Goal: Task Accomplishment & Management: Complete application form

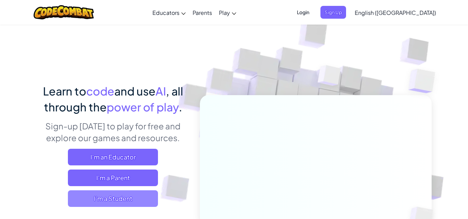
click at [117, 202] on span "I'm a Student" at bounding box center [113, 198] width 90 height 17
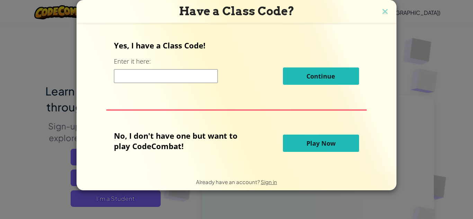
click at [157, 78] on input at bounding box center [166, 76] width 104 height 14
type input "H"
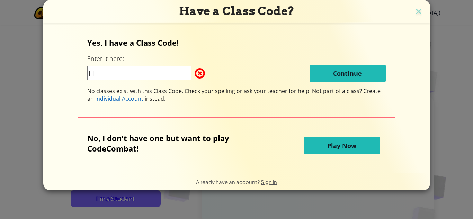
click at [157, 75] on input "H" at bounding box center [139, 73] width 104 height 14
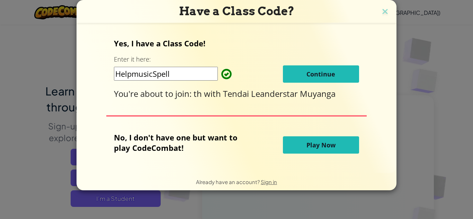
click at [139, 72] on input "HelpmusicSpell" at bounding box center [166, 74] width 104 height 14
type input "HelpMusicSpell"
click at [291, 75] on button "Continue" at bounding box center [321, 73] width 76 height 17
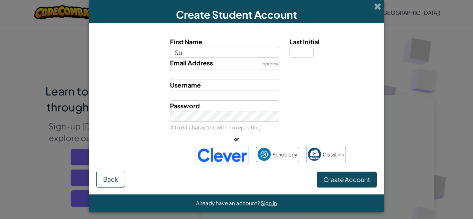
type input "Supasil"
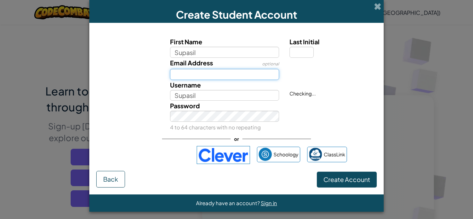
click at [209, 74] on input "Email Address" at bounding box center [224, 74] width 109 height 11
type input "[EMAIL_ADDRESS][DOMAIN_NAME]"
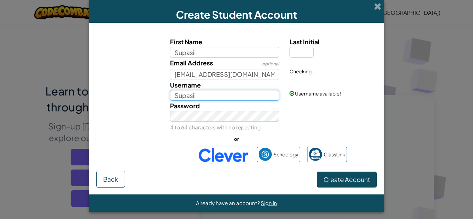
click at [200, 95] on input "Supasil" at bounding box center [224, 95] width 109 height 11
click at [199, 95] on input "Supasil" at bounding box center [224, 95] width 109 height 11
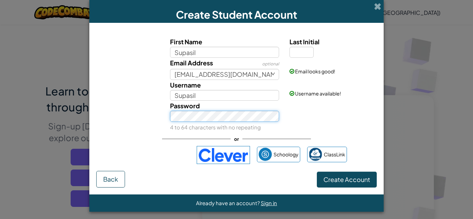
click at [317, 172] on button "Create Account" at bounding box center [347, 180] width 60 height 16
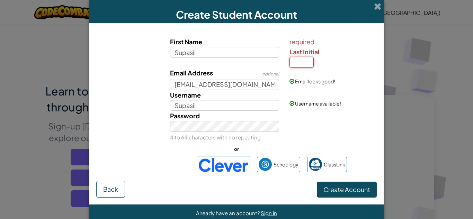
click at [295, 57] on input "Last Initial" at bounding box center [302, 62] width 24 height 11
type input "P"
type input "Supasil P"
click at [334, 189] on span "Create Account" at bounding box center [346, 190] width 47 height 8
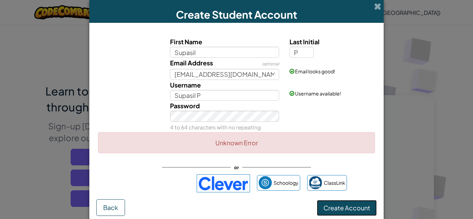
click at [336, 208] on button "Create Account" at bounding box center [347, 208] width 60 height 16
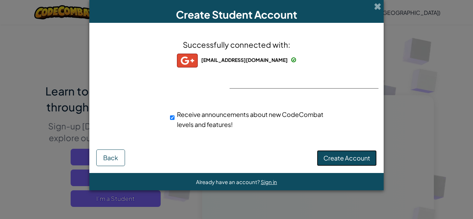
click at [339, 156] on span "Create Account" at bounding box center [346, 158] width 47 height 8
click at [339, 156] on button "Create Account" at bounding box center [347, 158] width 60 height 16
click at [341, 153] on button "Create Account" at bounding box center [347, 158] width 60 height 16
click at [351, 159] on button "Create Account" at bounding box center [347, 158] width 60 height 16
click at [121, 157] on button "Back" at bounding box center [110, 158] width 29 height 17
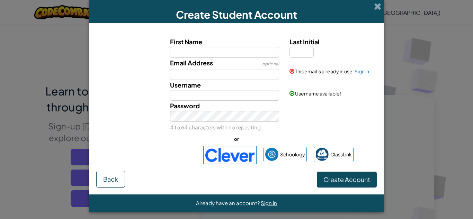
click at [199, 53] on input "First Name" at bounding box center [224, 52] width 109 height 11
type input "Supasil"
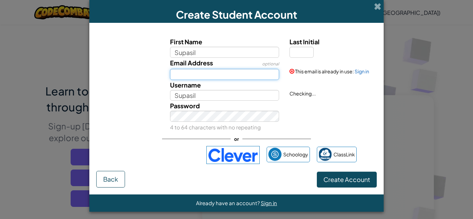
click at [212, 73] on input "Email Address" at bounding box center [224, 74] width 109 height 11
type input "[EMAIL_ADDRESS][DOMAIN_NAME]"
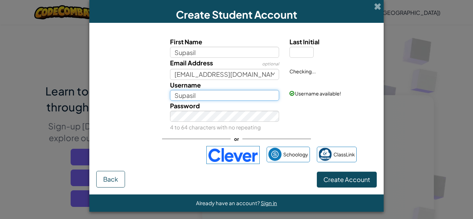
click at [196, 99] on input "Supasil" at bounding box center [224, 95] width 109 height 11
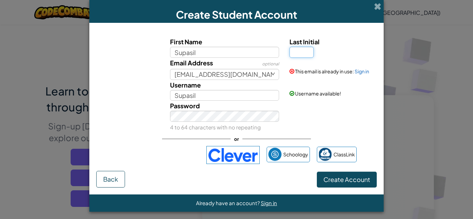
click at [296, 55] on input "Last Initial" at bounding box center [302, 52] width 24 height 11
type input "P"
type input "Supasil P"
click at [338, 179] on span "Create Account" at bounding box center [346, 180] width 47 height 8
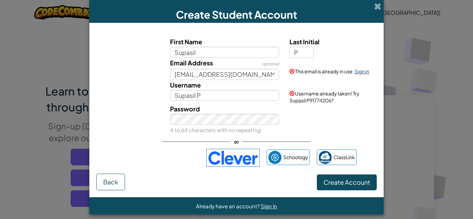
click at [361, 72] on link "Sign in" at bounding box center [362, 71] width 15 height 6
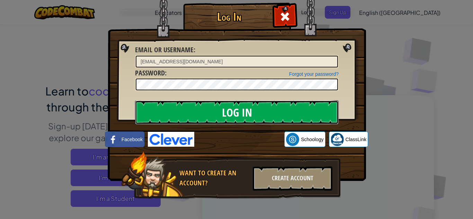
click at [240, 115] on input "Log In" at bounding box center [237, 112] width 204 height 24
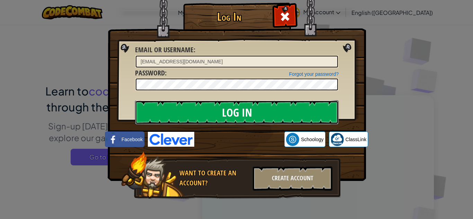
click at [242, 110] on input "Log In" at bounding box center [237, 112] width 204 height 24
